Goal: Navigation & Orientation: Find specific page/section

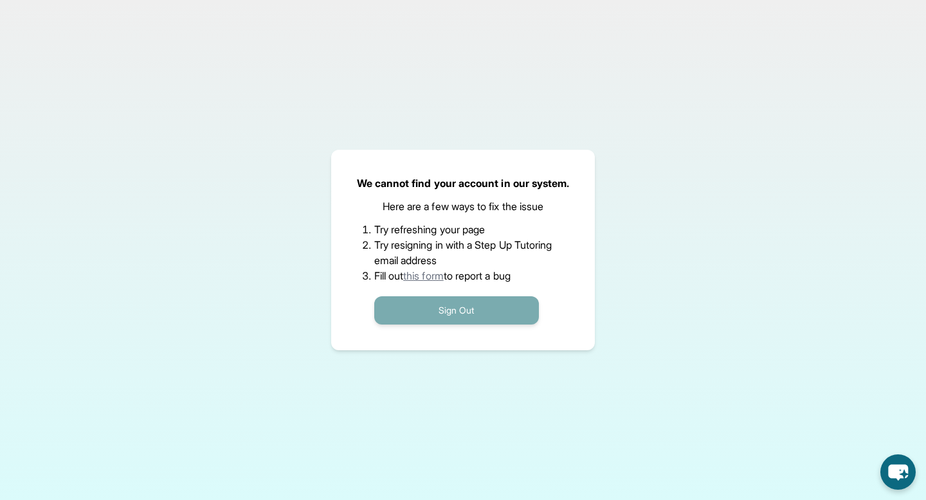
click at [422, 309] on button "Sign Out" at bounding box center [456, 310] width 165 height 28
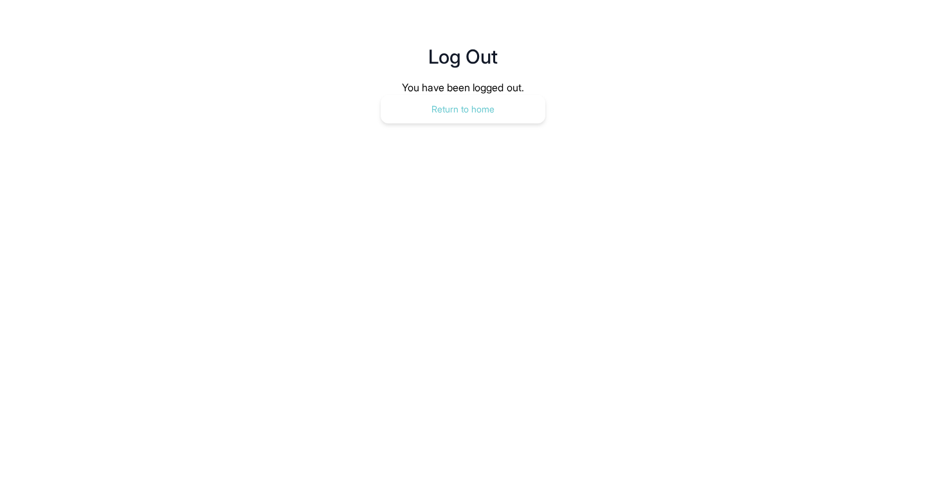
click at [439, 112] on button "Return to home" at bounding box center [463, 109] width 165 height 28
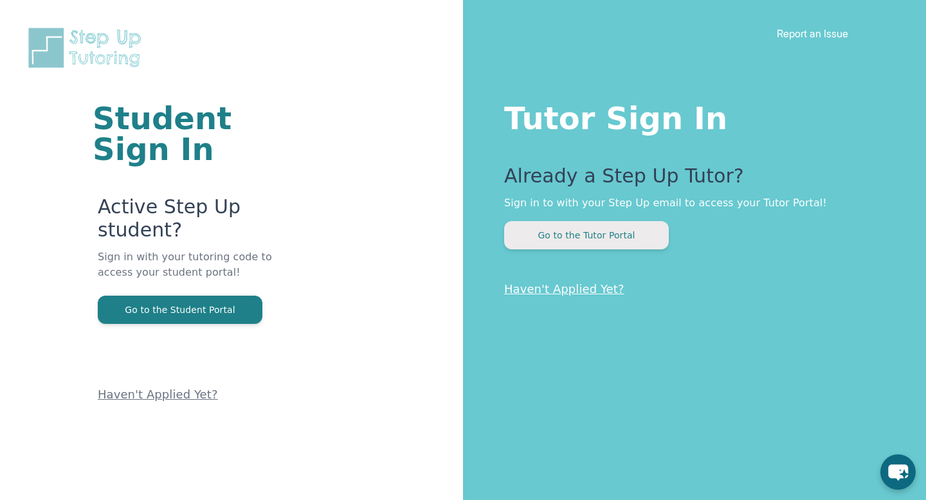
click at [626, 235] on button "Go to the Tutor Portal" at bounding box center [586, 235] width 165 height 28
